Goal: Task Accomplishment & Management: Use online tool/utility

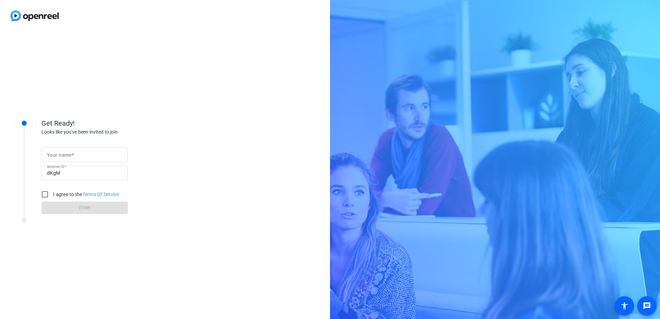
click at [88, 156] on input "Your name" at bounding box center [84, 155] width 75 height 8
type input "[PERSON_NAME]"
click at [45, 194] on input "I agree to the Terms Of Service" at bounding box center [45, 195] width 14 height 14
checkbox input "true"
click at [62, 207] on span at bounding box center [84, 208] width 86 height 17
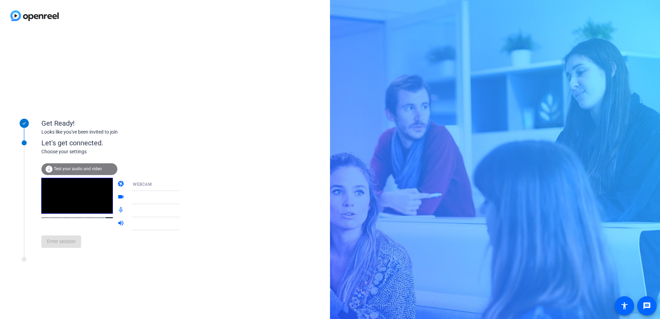
click at [74, 191] on video at bounding box center [76, 196] width 71 height 36
click at [74, 214] on video at bounding box center [76, 196] width 71 height 36
click at [66, 167] on span "Test your audio and video" at bounding box center [78, 168] width 48 height 5
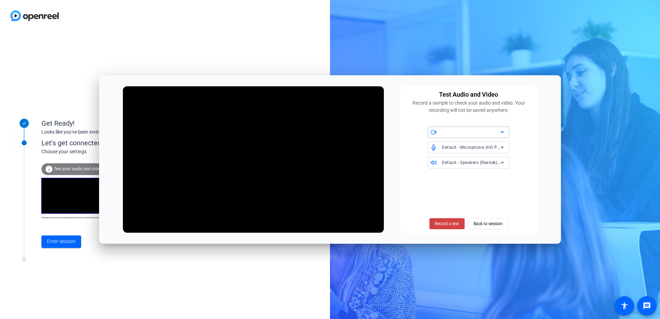
click at [465, 131] on div at bounding box center [471, 132] width 59 height 8
click at [491, 55] on div "Get Ready! Looks like you've been invited to join Let's get connected. Choose y…" at bounding box center [330, 159] width 660 height 319
click at [157, 17] on div at bounding box center [165, 15] width 330 height 31
click at [57, 246] on span at bounding box center [61, 241] width 40 height 17
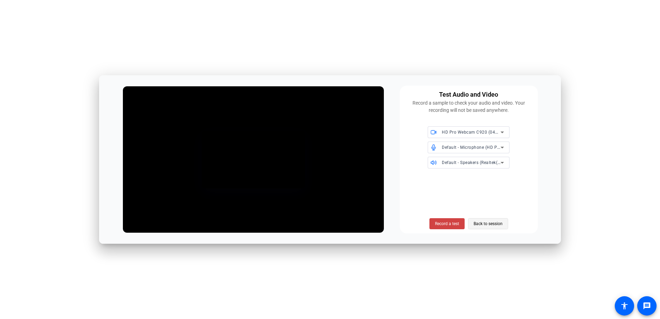
click at [490, 223] on span "Back to session" at bounding box center [488, 223] width 29 height 13
